Goal: Check status: Check status

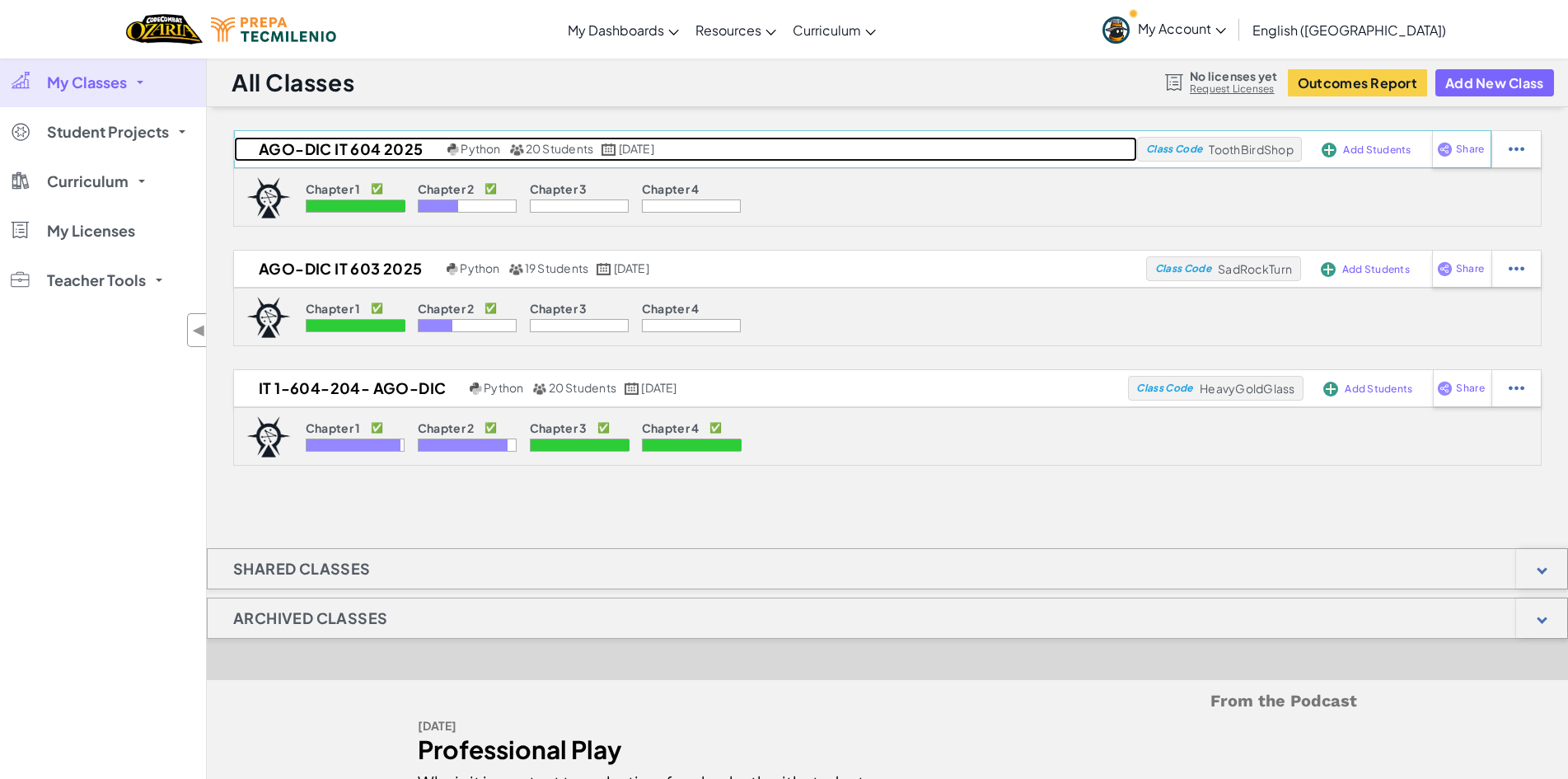
click at [354, 150] on h2 "Ago-Dic IT 604 2025" at bounding box center [338, 149] width 209 height 25
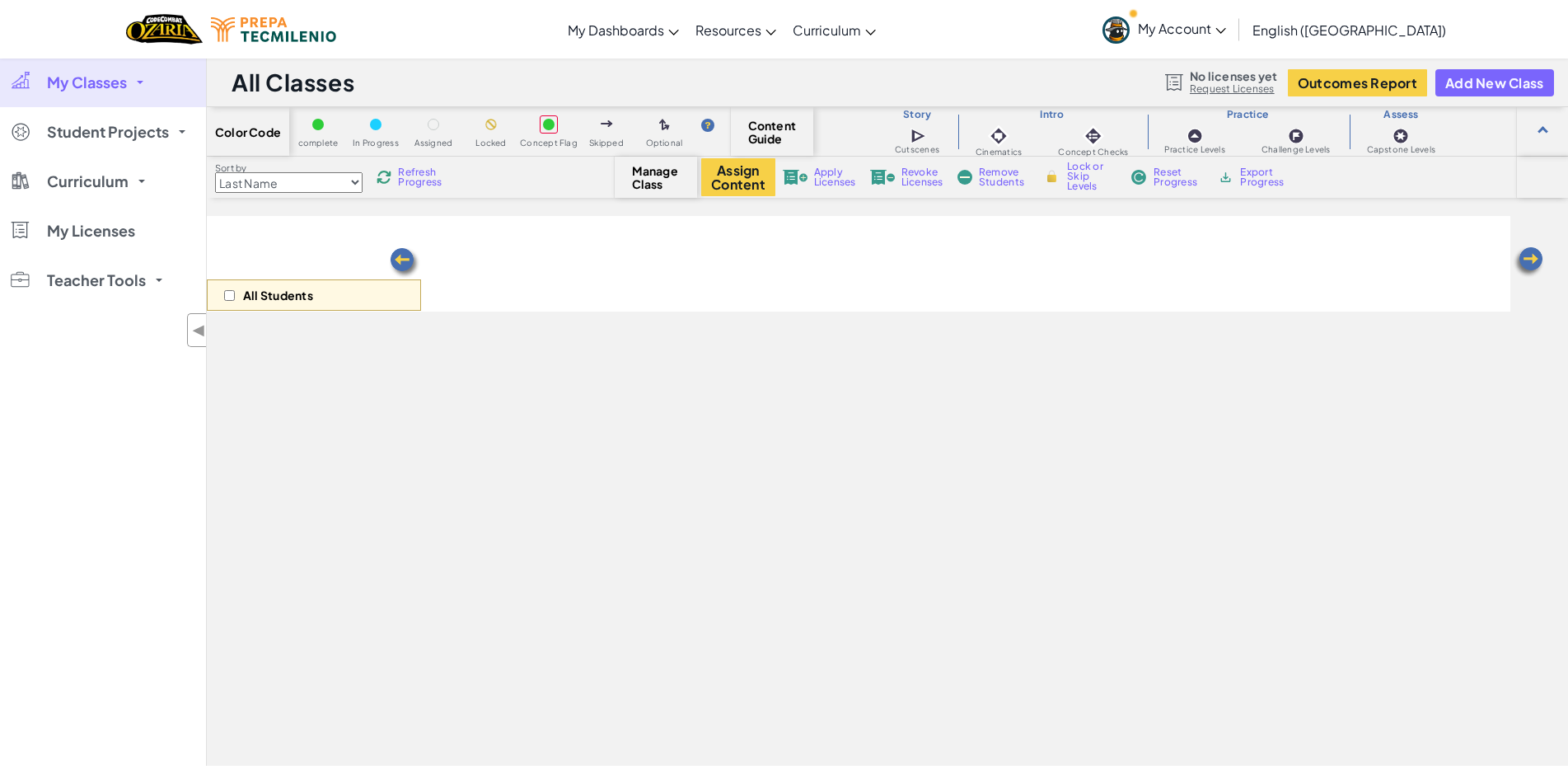
select select "5d8a57abe8919b28d5113af1"
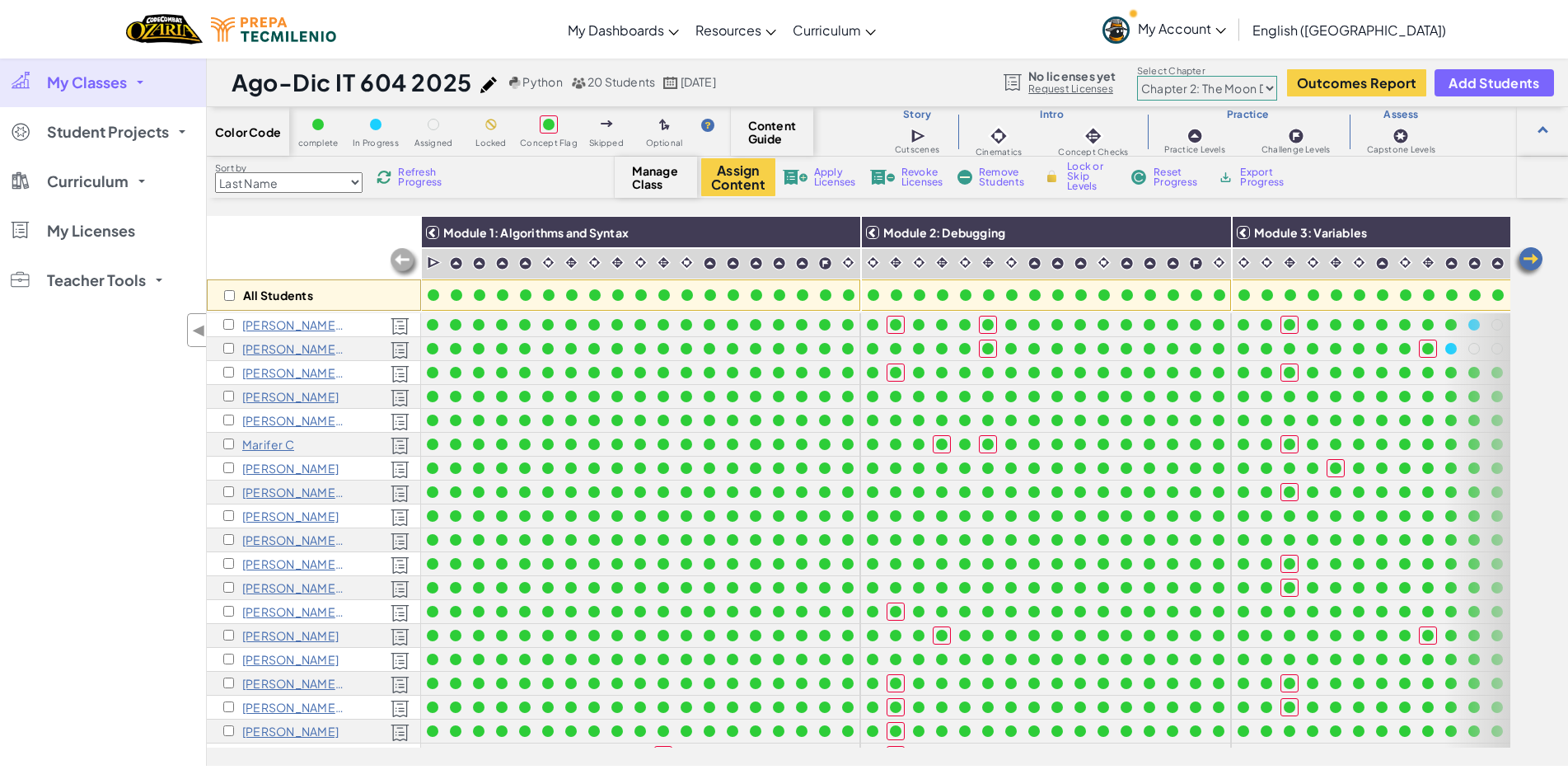
click at [1209, 92] on select "Chapter 1: Sky Mountain Chapter 2: The Moon Dancers Chapter 3: The Phoenix Land…" at bounding box center [1207, 88] width 140 height 25
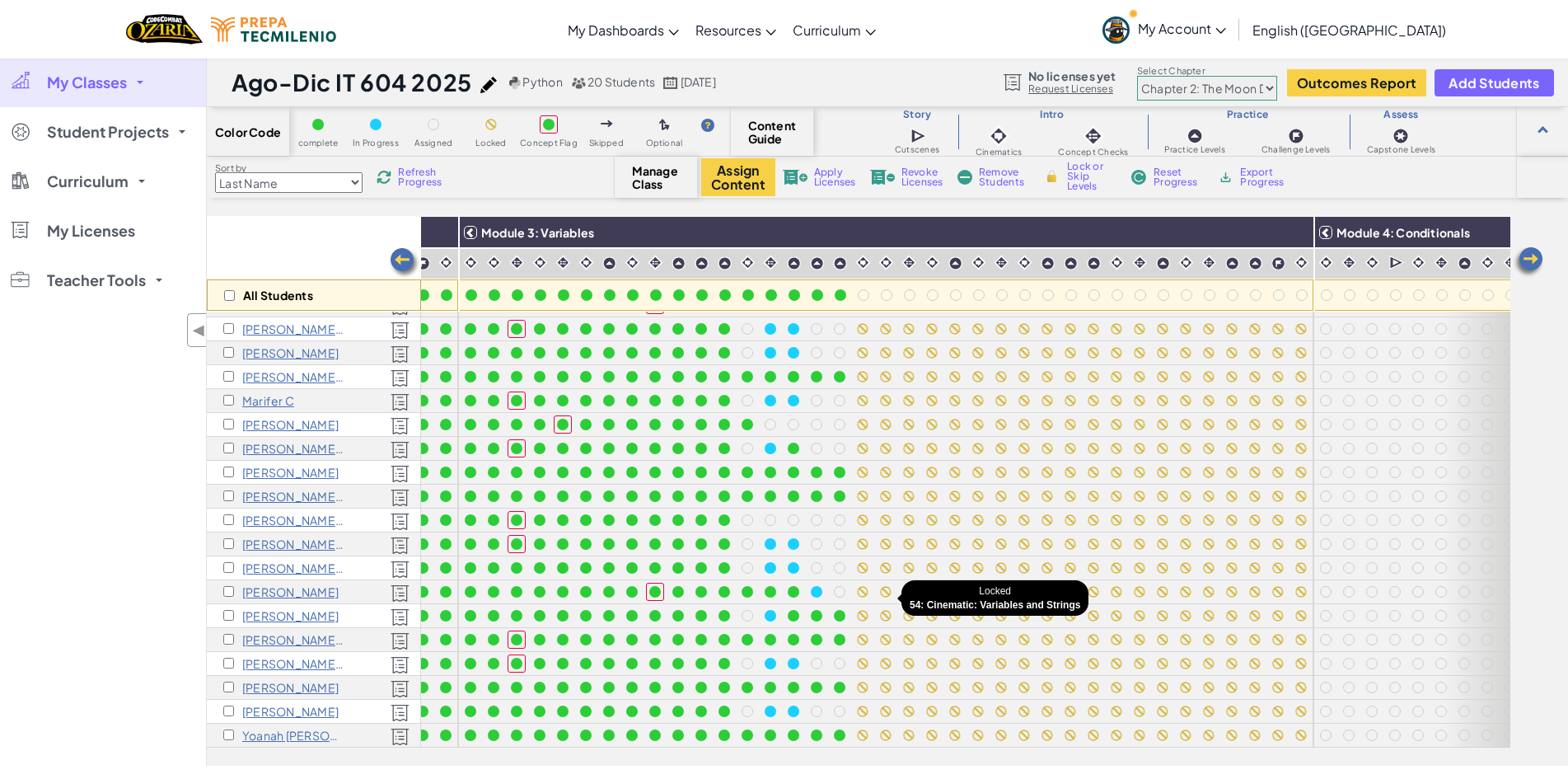
scroll to position [0, 773]
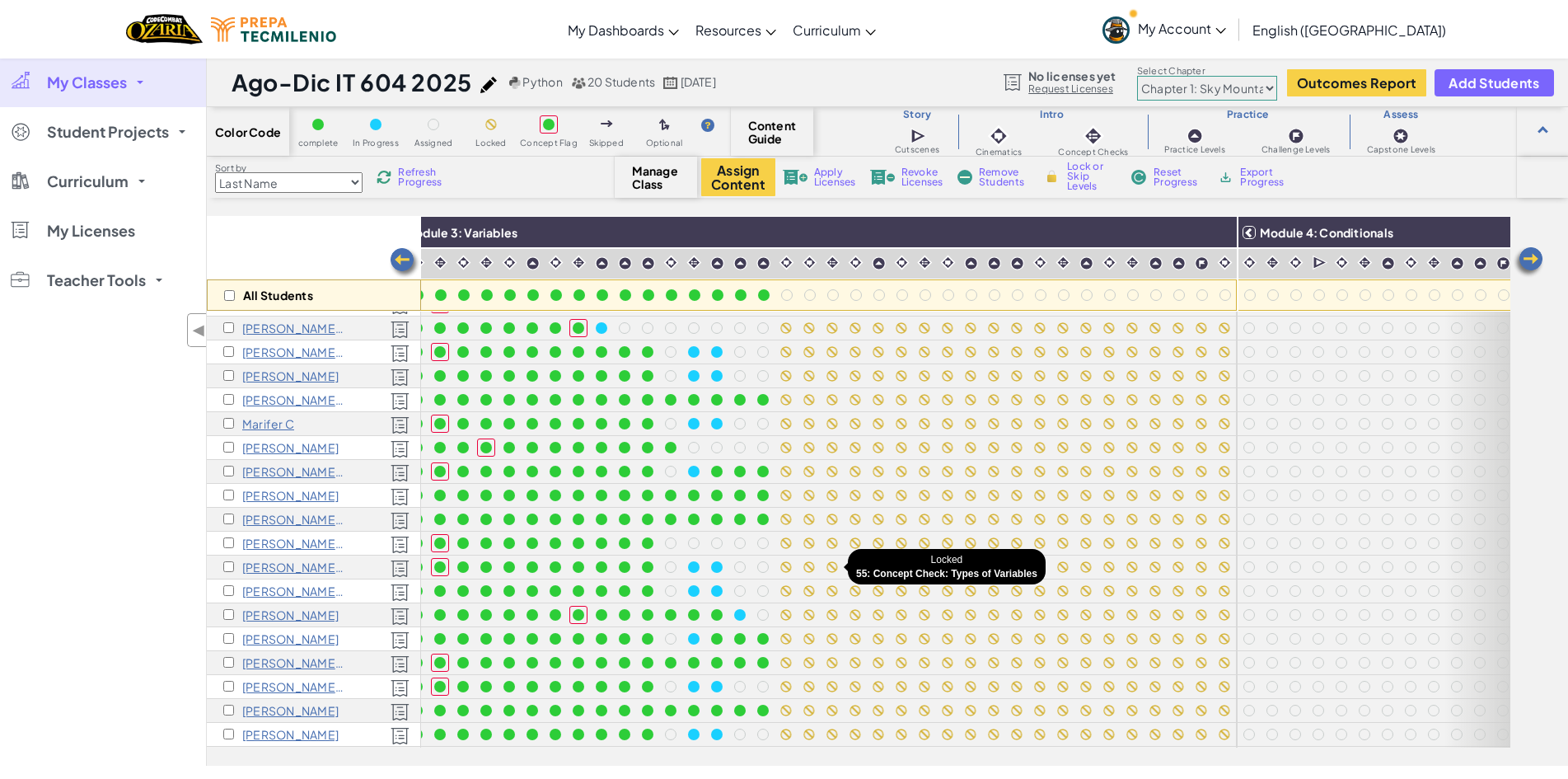
scroll to position [0, 849]
